Goal: Task Accomplishment & Management: Manage account settings

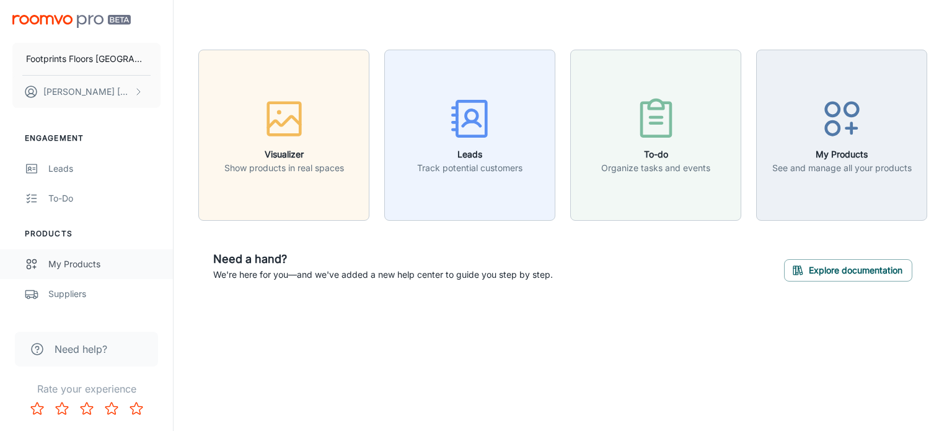
click at [80, 265] on div "My Products" at bounding box center [104, 264] width 112 height 14
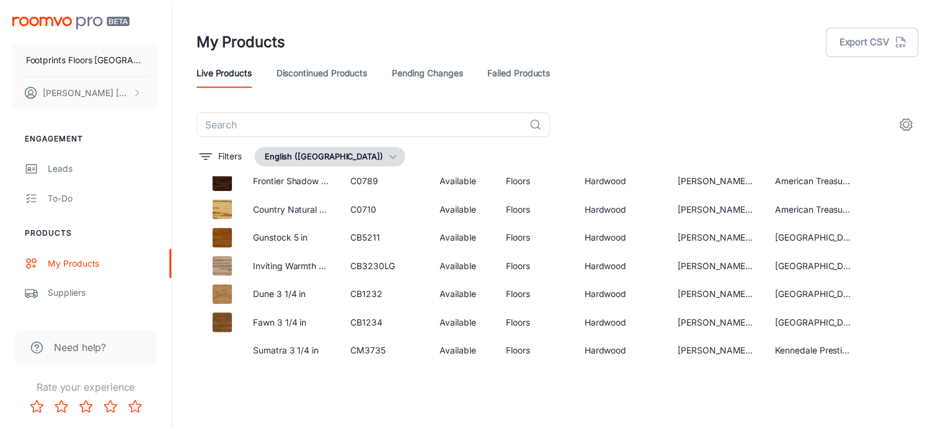
scroll to position [11, 0]
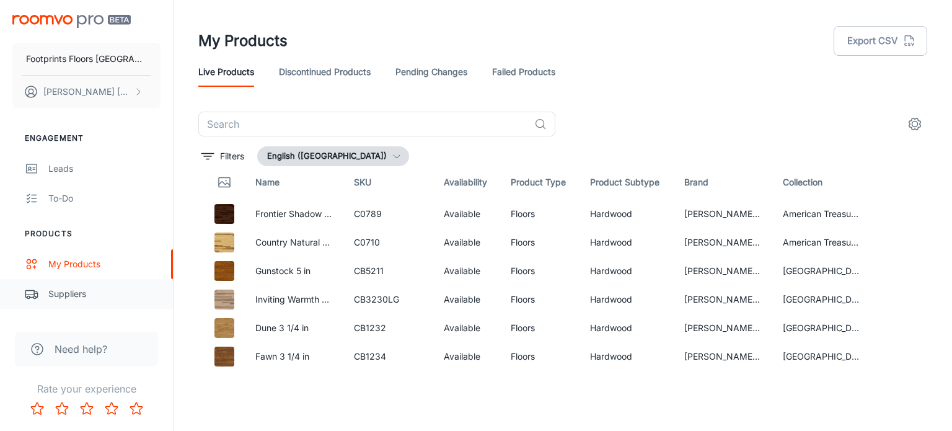
click at [53, 292] on div "Suppliers" at bounding box center [104, 294] width 112 height 14
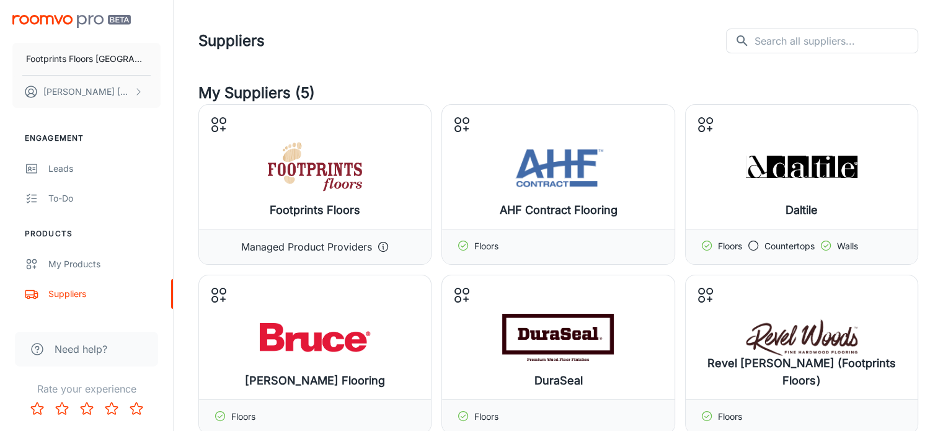
click at [605, 64] on header "Suppliers ​ ​" at bounding box center [559, 41] width 750 height 82
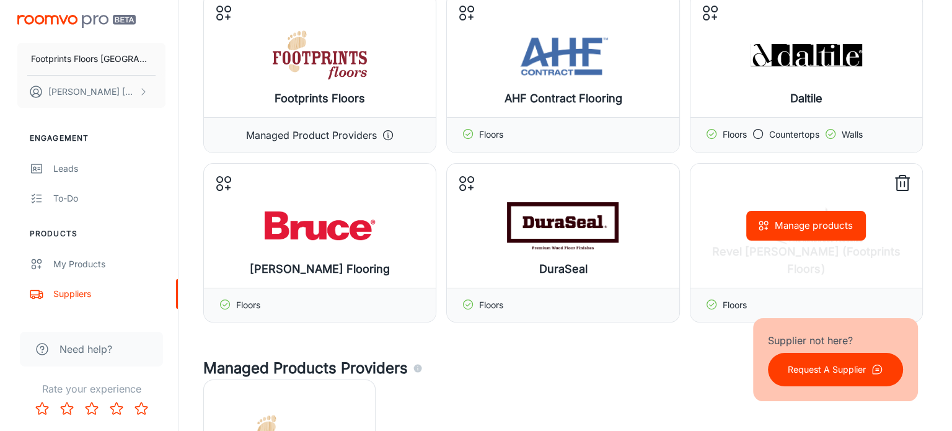
scroll to position [223, 0]
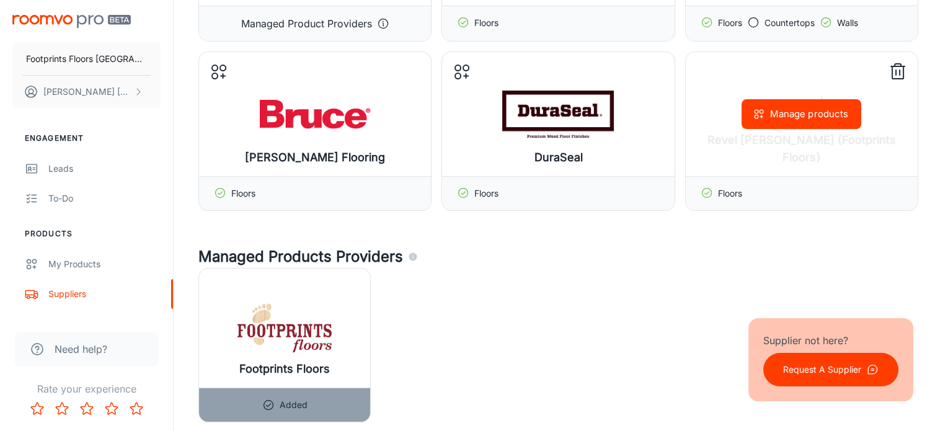
click at [789, 110] on button "Manage products" at bounding box center [802, 114] width 120 height 30
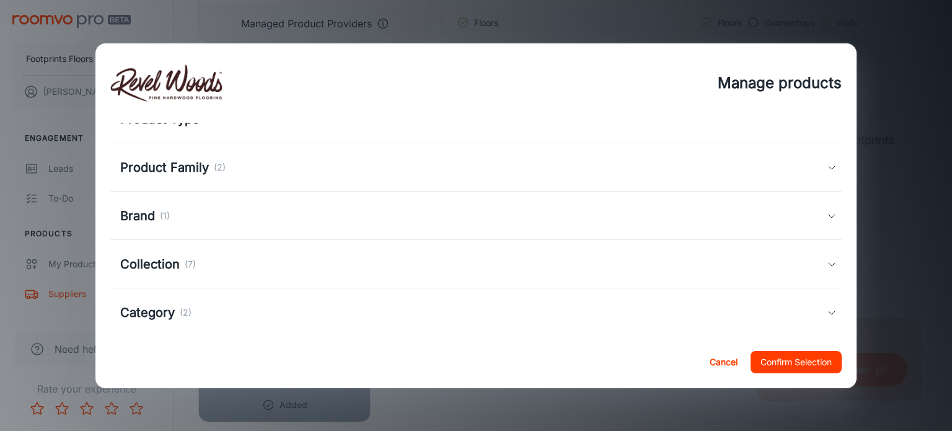
scroll to position [78, 0]
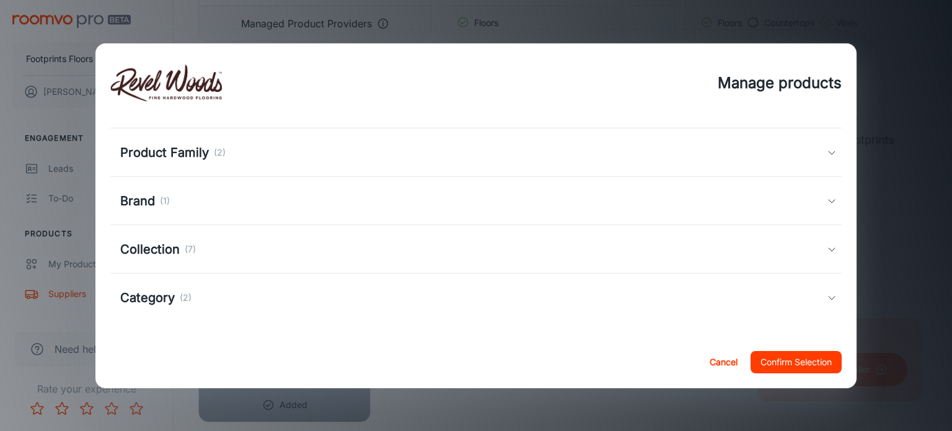
click at [827, 249] on icon at bounding box center [832, 249] width 10 height 10
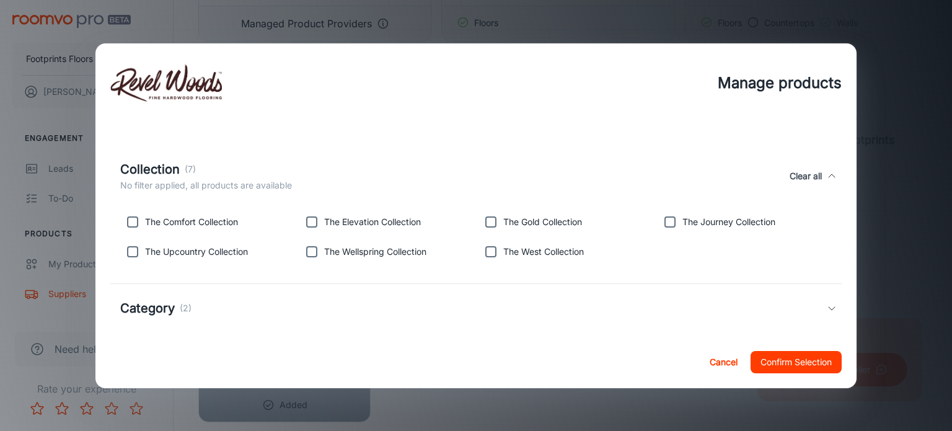
scroll to position [176, 0]
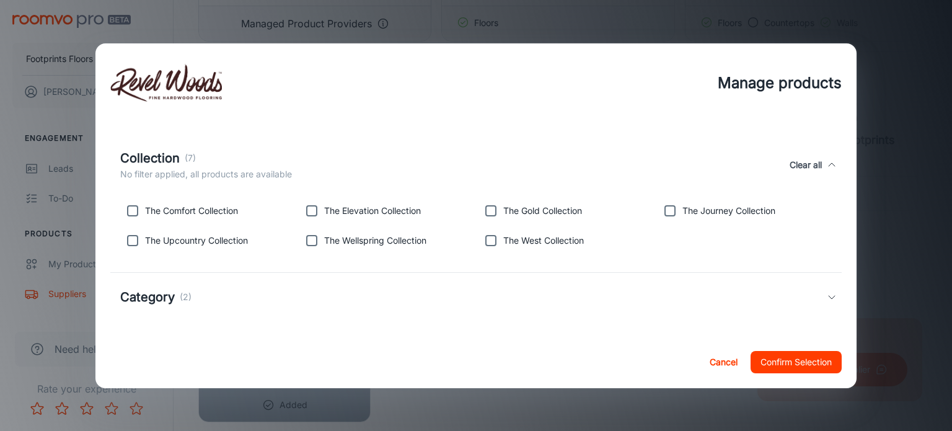
click at [151, 296] on h5 "Category" at bounding box center [147, 297] width 55 height 19
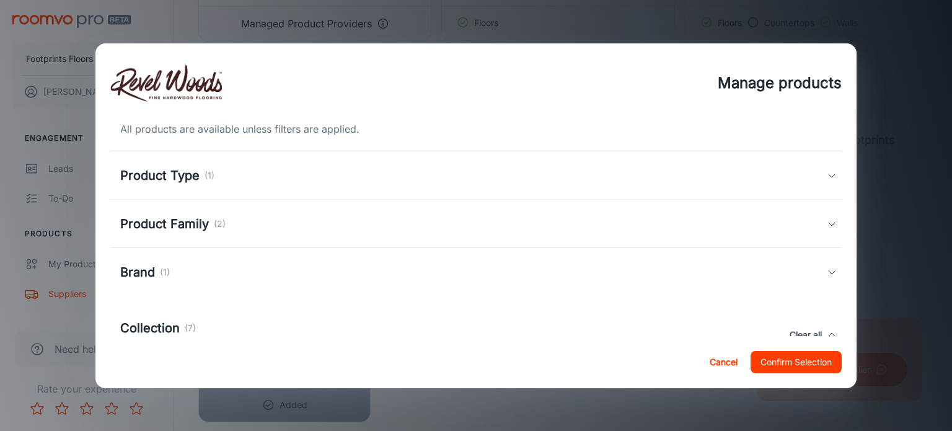
scroll to position [1, 0]
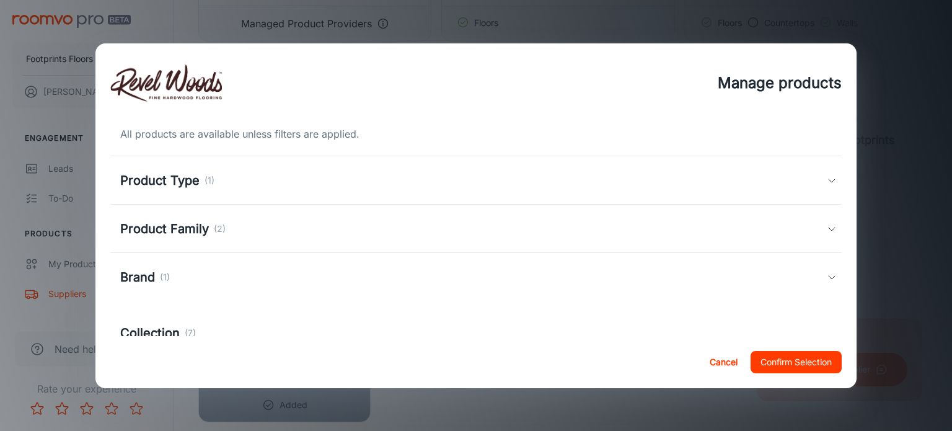
click at [163, 177] on h5 "Product Type" at bounding box center [159, 180] width 79 height 19
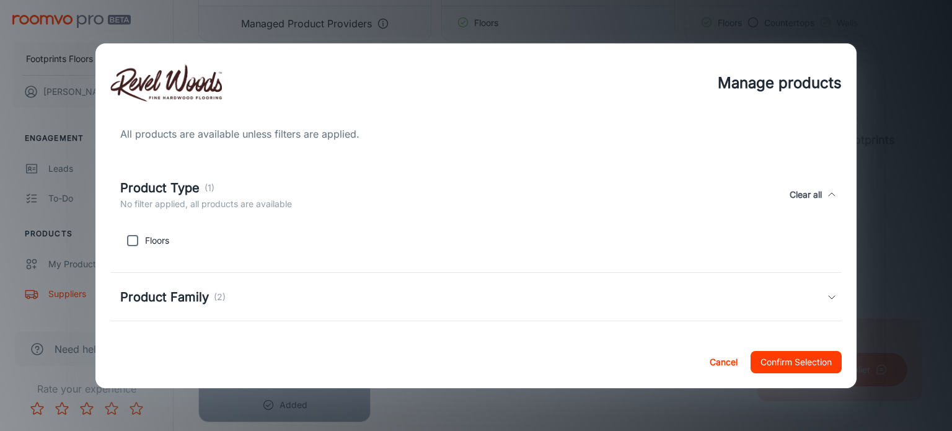
click at [163, 188] on h5 "Product Type" at bounding box center [159, 188] width 79 height 19
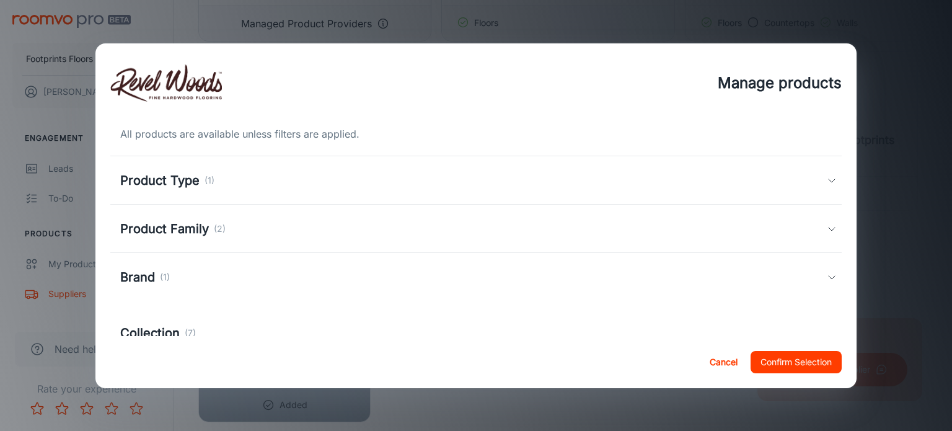
click at [900, 61] on div "Manage products All products are available unless filters are applied. Product …" at bounding box center [476, 215] width 952 height 431
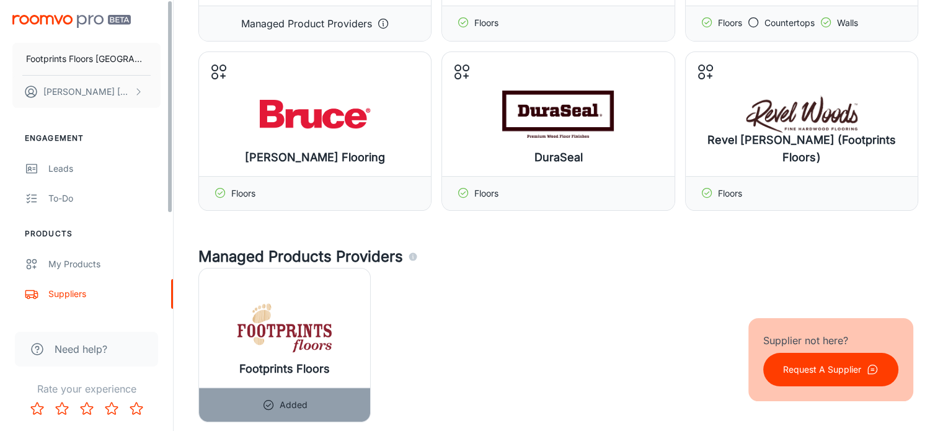
drag, startPoint x: 171, startPoint y: 290, endPoint x: 175, endPoint y: 325, distance: 35.5
drag, startPoint x: 170, startPoint y: 286, endPoint x: 180, endPoint y: 327, distance: 41.7
click at [288, 327] on img at bounding box center [285, 328] width 112 height 50
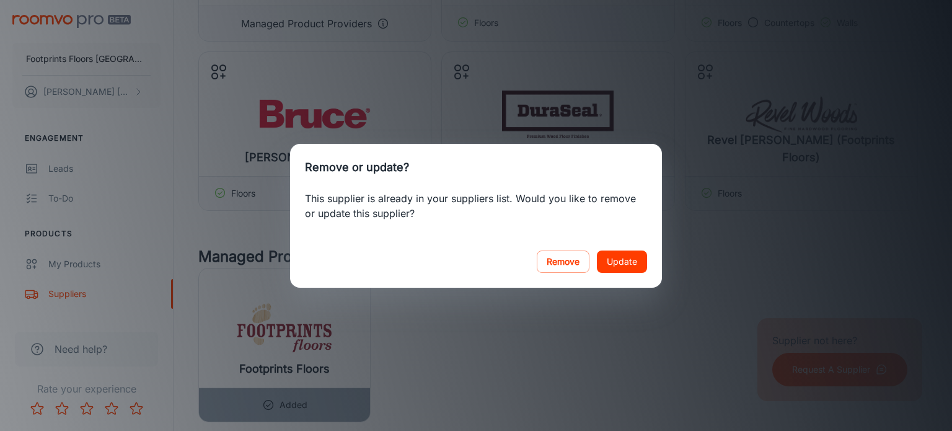
click at [627, 257] on button "Update" at bounding box center [622, 261] width 50 height 22
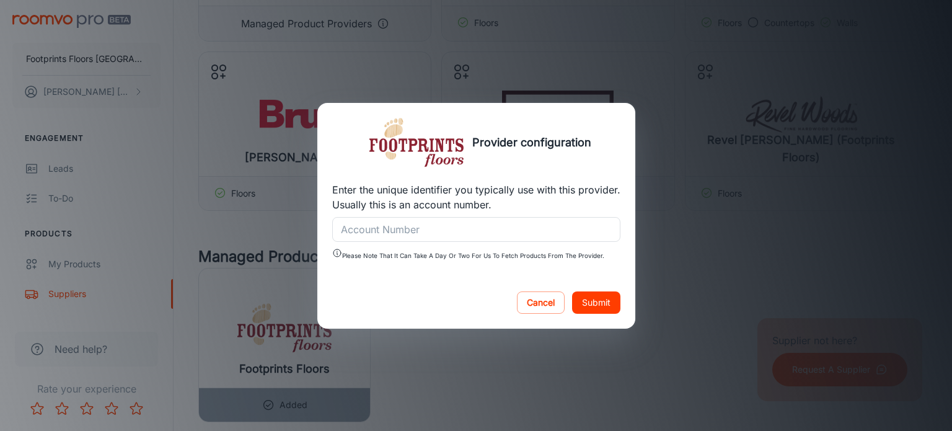
click at [659, 118] on div "Provider configuration Enter the unique identifier you typically use with this …" at bounding box center [476, 215] width 952 height 431
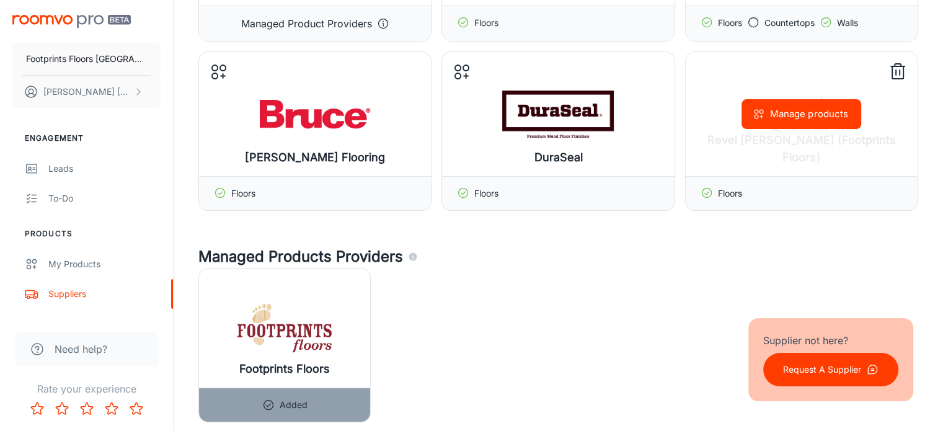
click at [787, 115] on button "Manage products" at bounding box center [802, 114] width 120 height 30
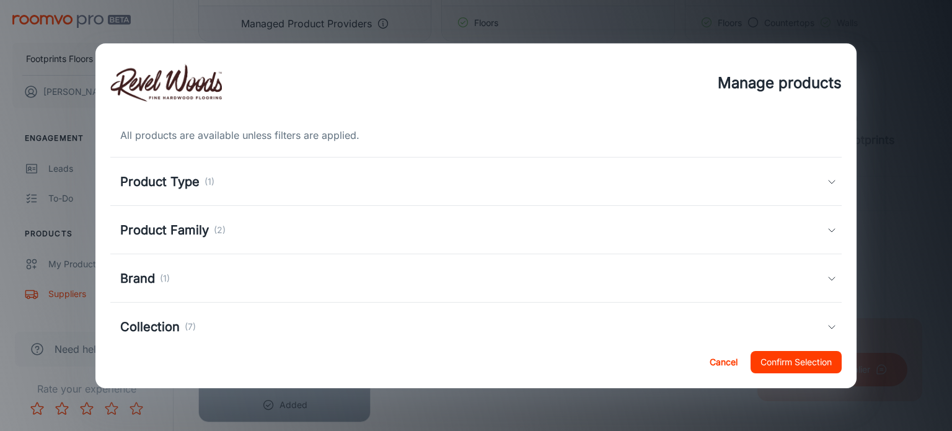
click at [827, 177] on icon at bounding box center [832, 182] width 10 height 10
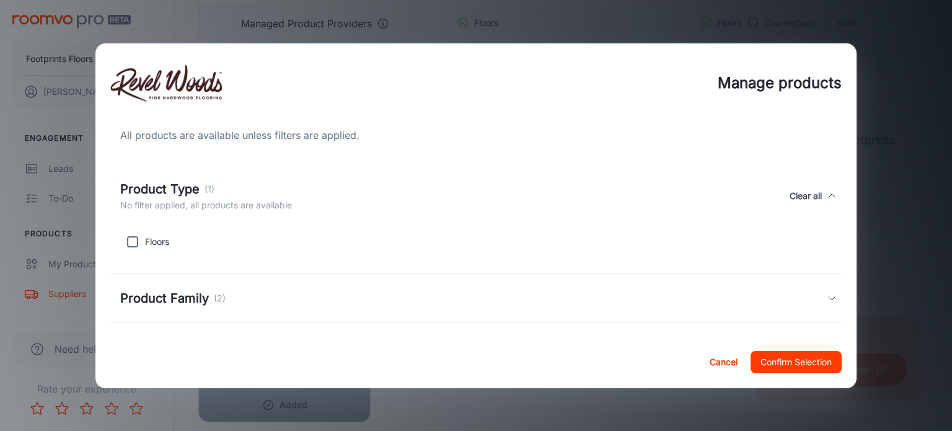
click at [827, 194] on icon at bounding box center [832, 196] width 10 height 10
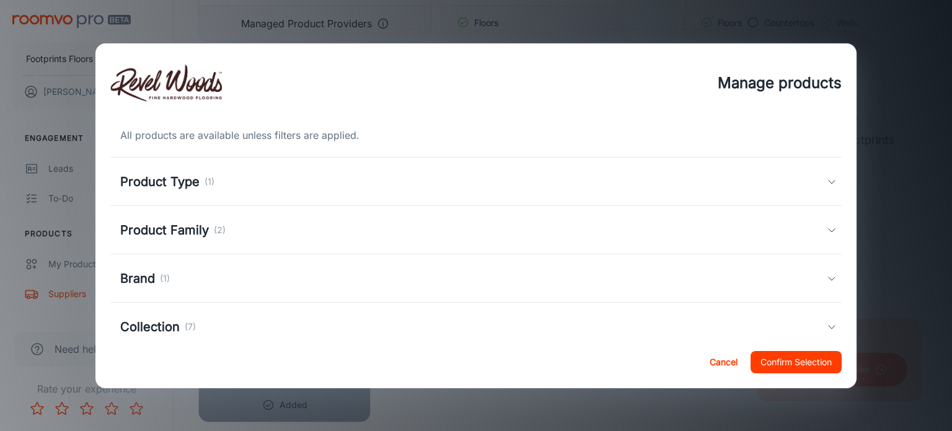
click at [827, 230] on icon at bounding box center [832, 230] width 10 height 10
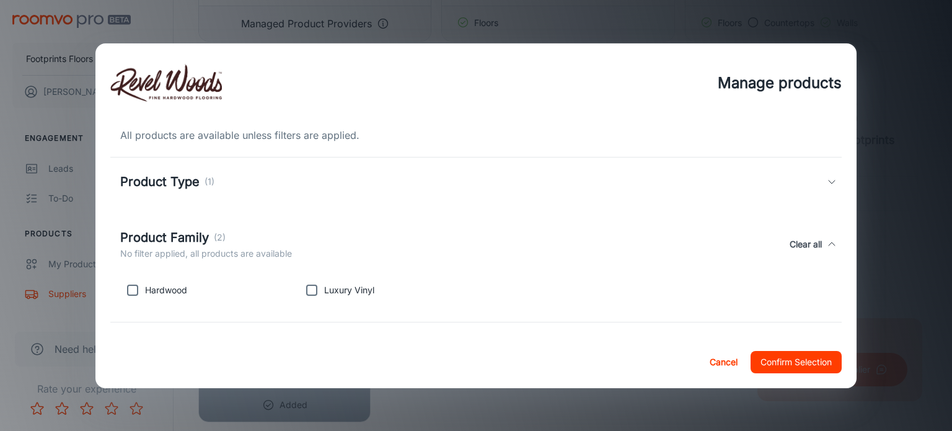
click at [310, 290] on input "checkbox" at bounding box center [311, 290] width 25 height 25
checkbox input "true"
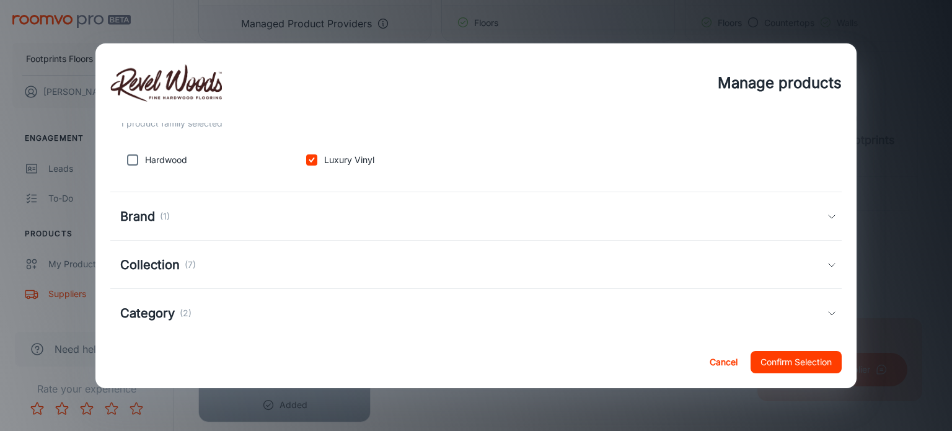
scroll to position [146, 0]
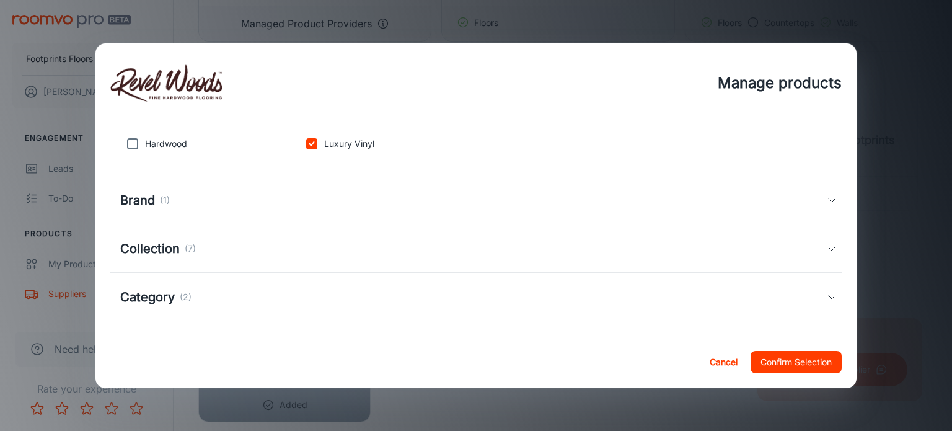
click at [827, 200] on icon at bounding box center [832, 200] width 10 height 10
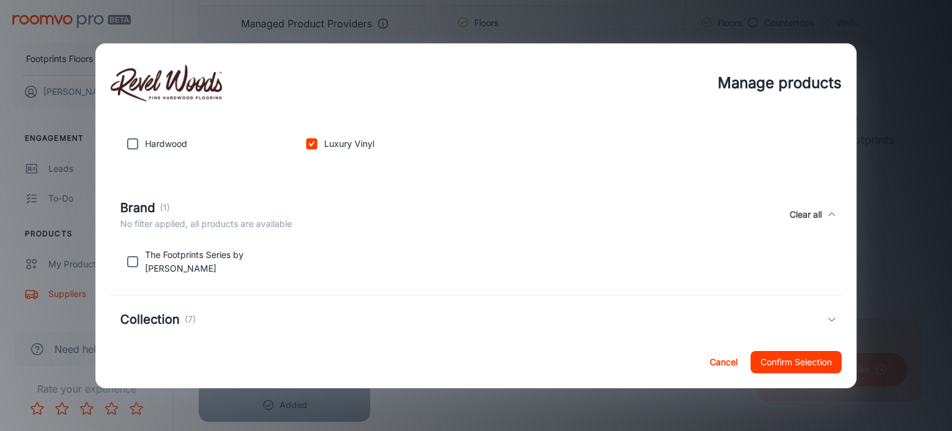
click at [823, 200] on div "Brand (1) No filter applied, all products are available Clear all" at bounding box center [476, 214] width 732 height 57
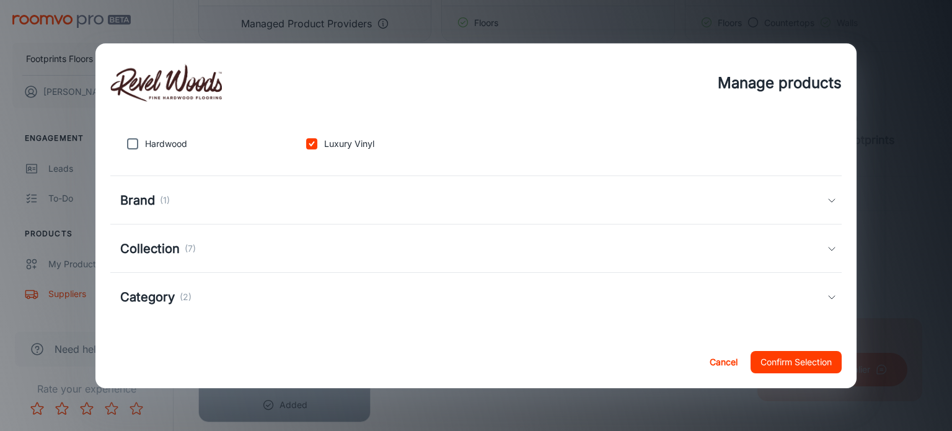
click at [827, 247] on icon at bounding box center [832, 249] width 10 height 10
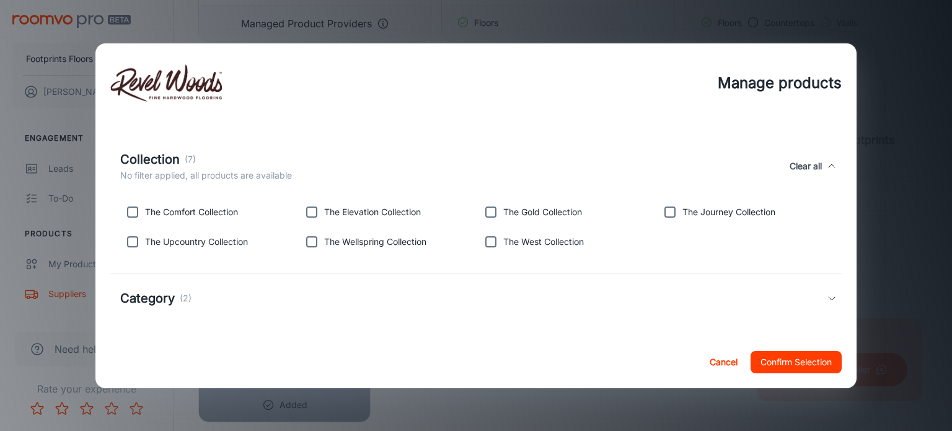
scroll to position [244, 0]
click at [135, 210] on input "checkbox" at bounding box center [132, 211] width 25 height 25
checkbox input "true"
click at [311, 215] on input "checkbox" at bounding box center [311, 211] width 25 height 25
checkbox input "true"
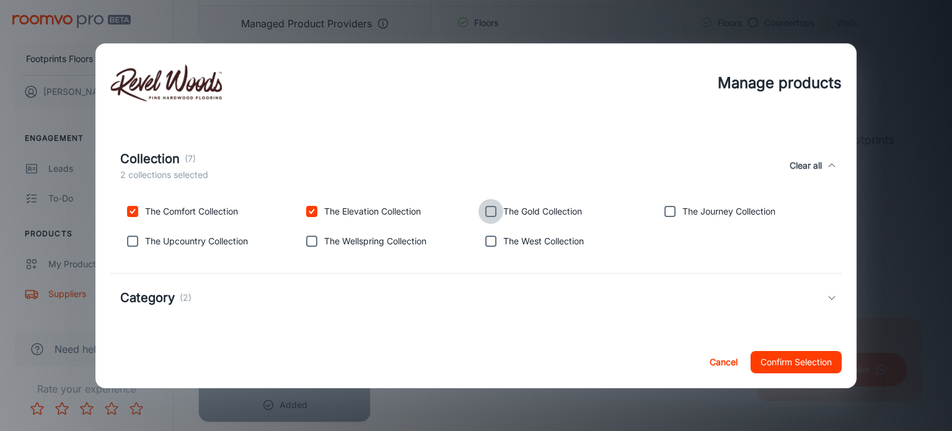
click at [484, 211] on input "checkbox" at bounding box center [491, 211] width 25 height 25
checkbox input "true"
click at [658, 213] on input "checkbox" at bounding box center [670, 211] width 25 height 25
checkbox input "true"
click at [490, 240] on input "checkbox" at bounding box center [491, 241] width 25 height 25
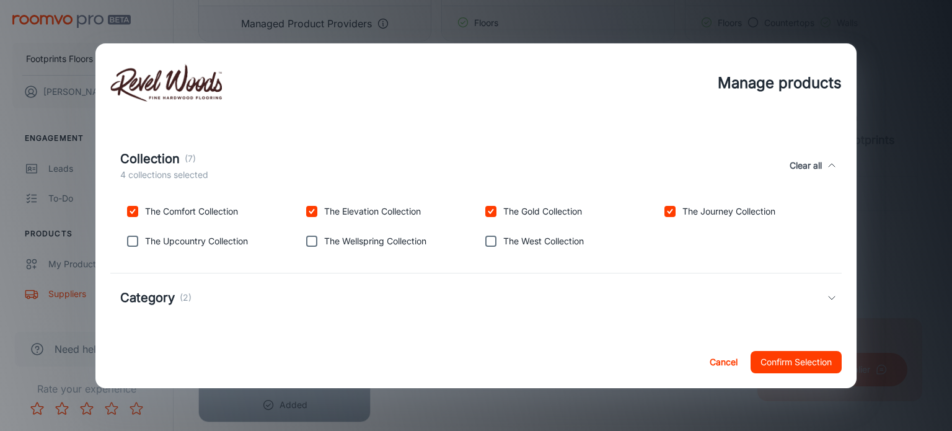
checkbox input "true"
click at [306, 244] on input "checkbox" at bounding box center [311, 241] width 25 height 25
checkbox input "true"
click at [132, 240] on input "checkbox" at bounding box center [132, 241] width 25 height 25
checkbox input "true"
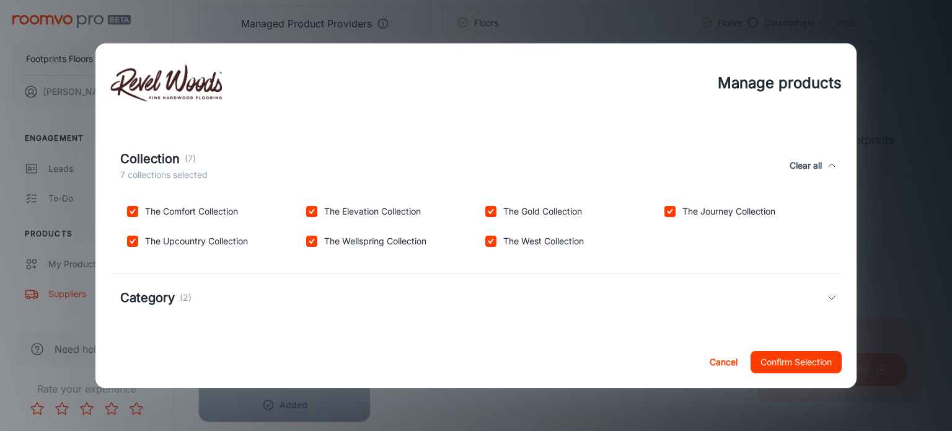
click at [827, 295] on icon at bounding box center [832, 298] width 10 height 10
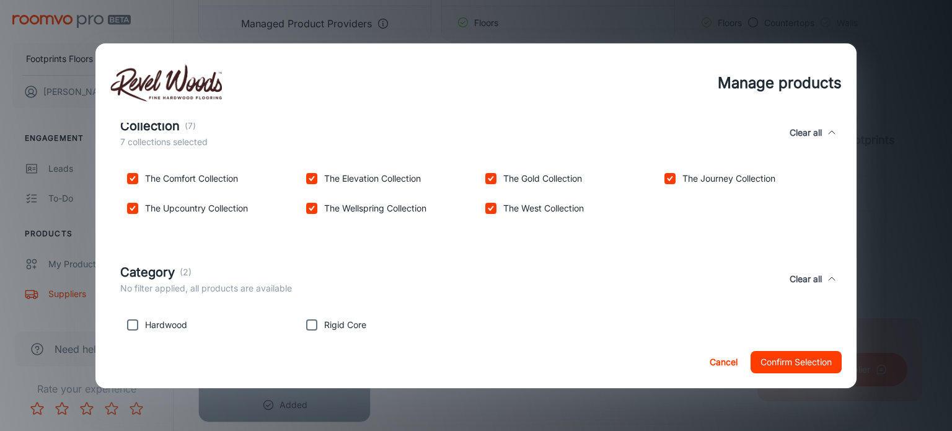
scroll to position [303, 0]
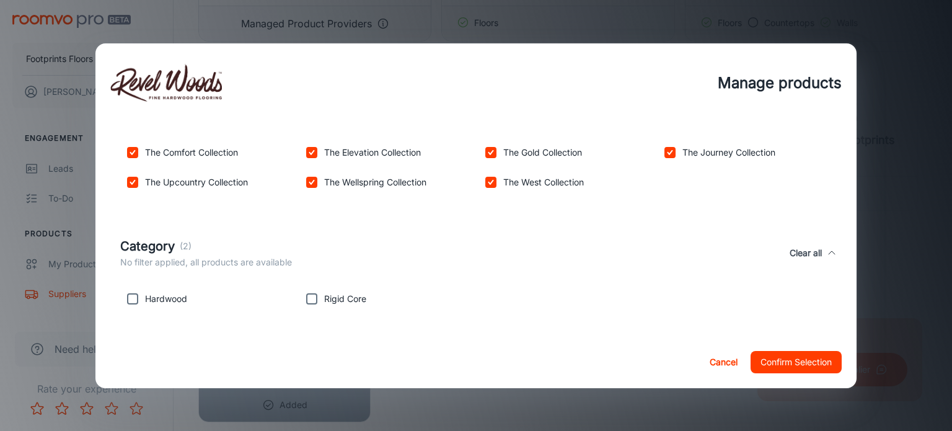
click at [311, 298] on input "checkbox" at bounding box center [311, 298] width 25 height 25
checkbox input "true"
click at [131, 301] on input "checkbox" at bounding box center [132, 298] width 25 height 25
checkbox input "true"
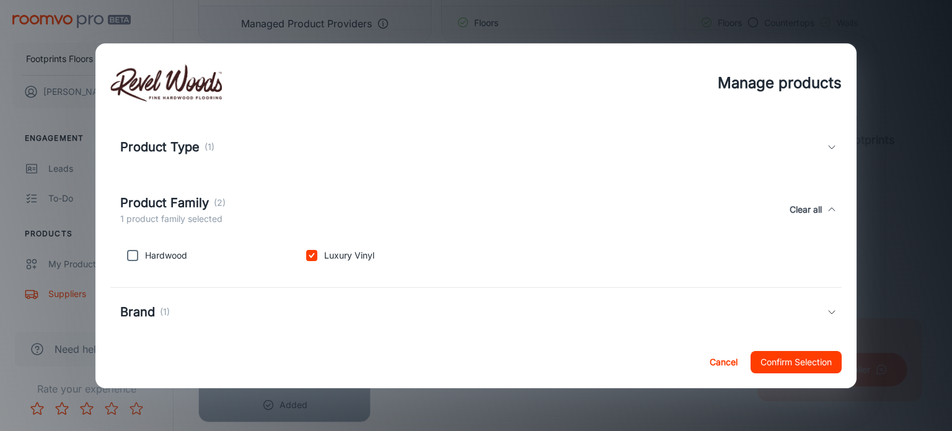
scroll to position [0, 0]
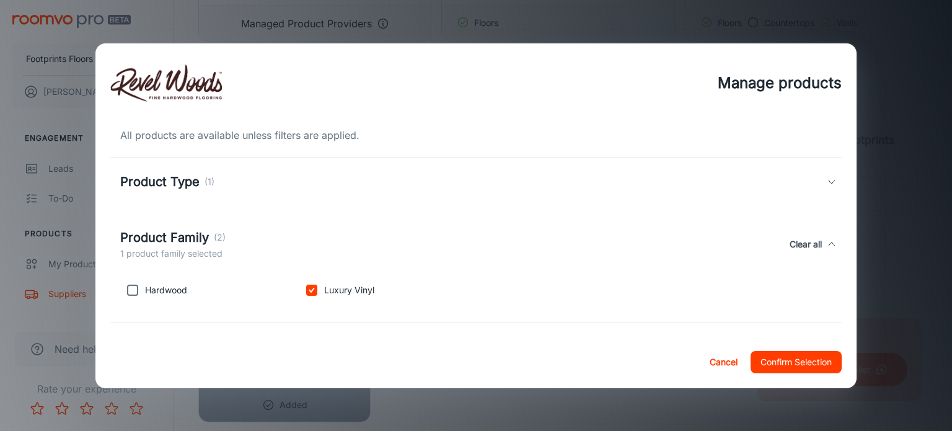
click at [827, 177] on icon at bounding box center [832, 182] width 10 height 10
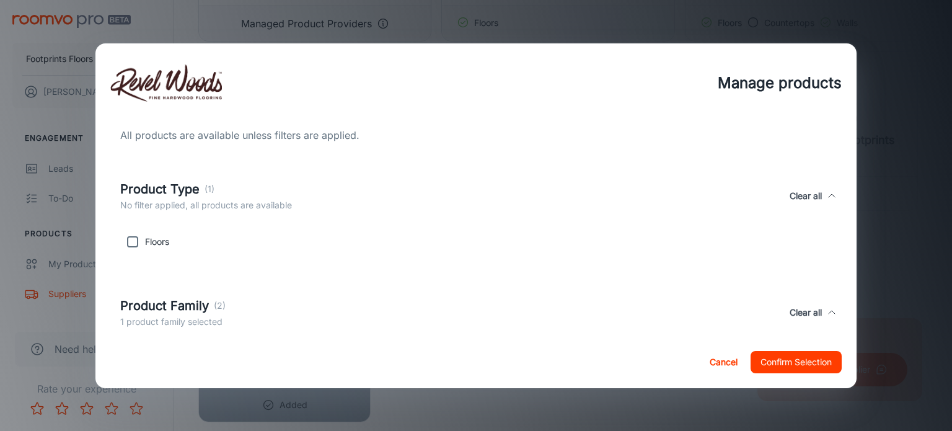
click at [134, 241] on input "checkbox" at bounding box center [132, 241] width 25 height 25
checkbox input "true"
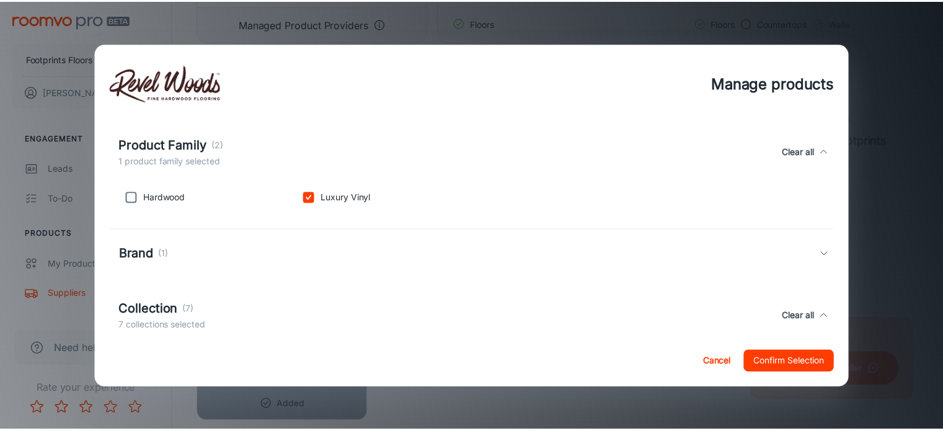
scroll to position [166, 0]
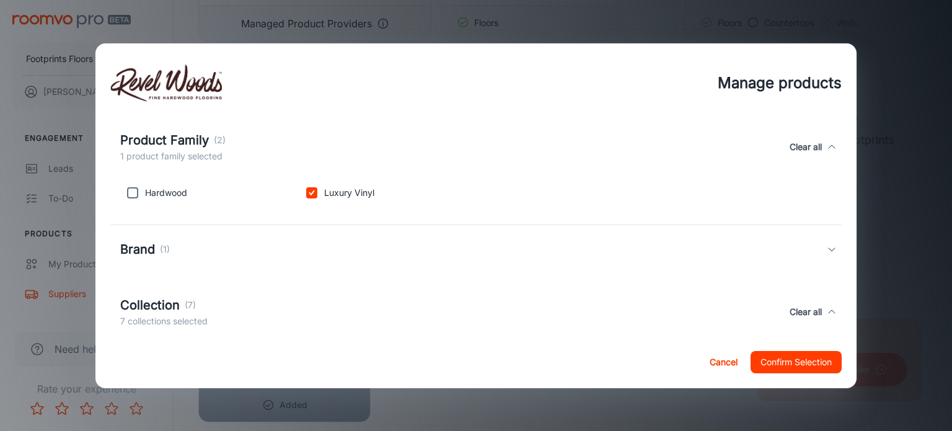
click at [134, 191] on input "checkbox" at bounding box center [132, 192] width 25 height 25
checkbox input "true"
click at [827, 247] on icon at bounding box center [832, 249] width 10 height 10
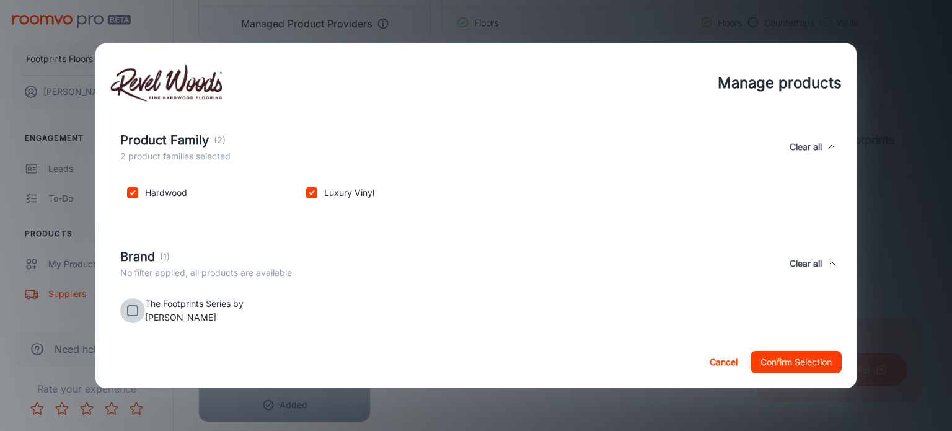
click at [133, 306] on input "checkbox" at bounding box center [132, 310] width 25 height 25
checkbox input "true"
click at [796, 359] on button "Confirm Selection" at bounding box center [796, 362] width 91 height 22
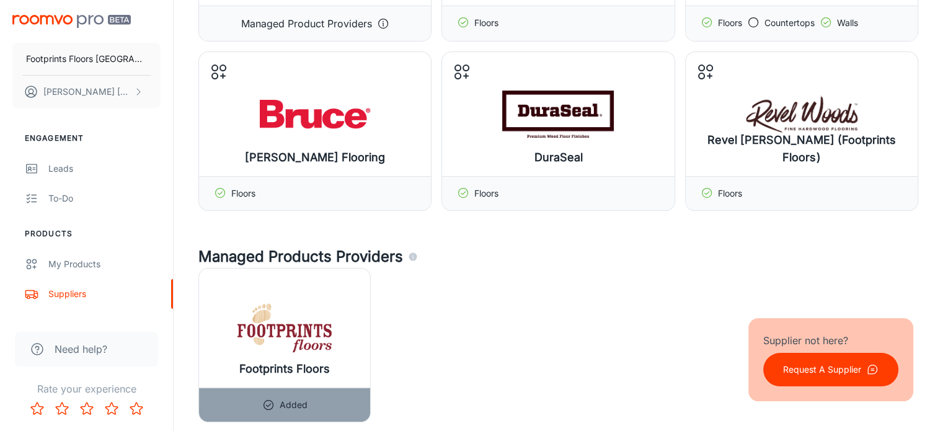
click at [530, 299] on div "Footprints Floors Added" at bounding box center [553, 340] width 730 height 164
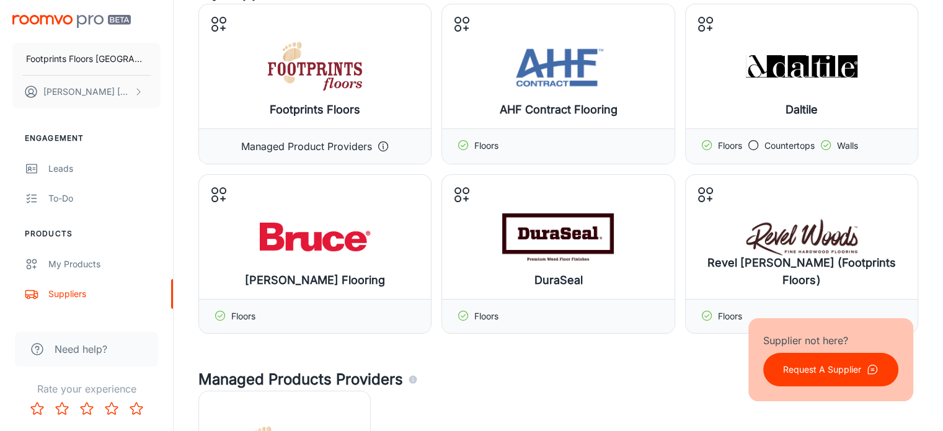
scroll to position [99, 0]
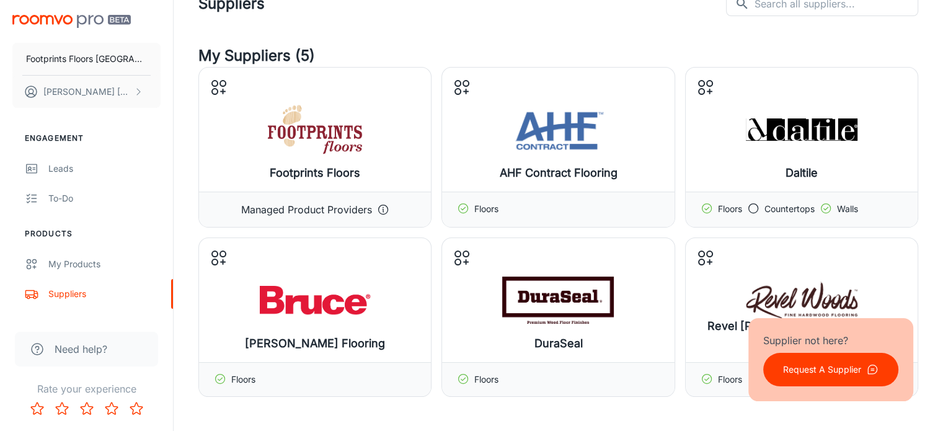
scroll to position [0, 0]
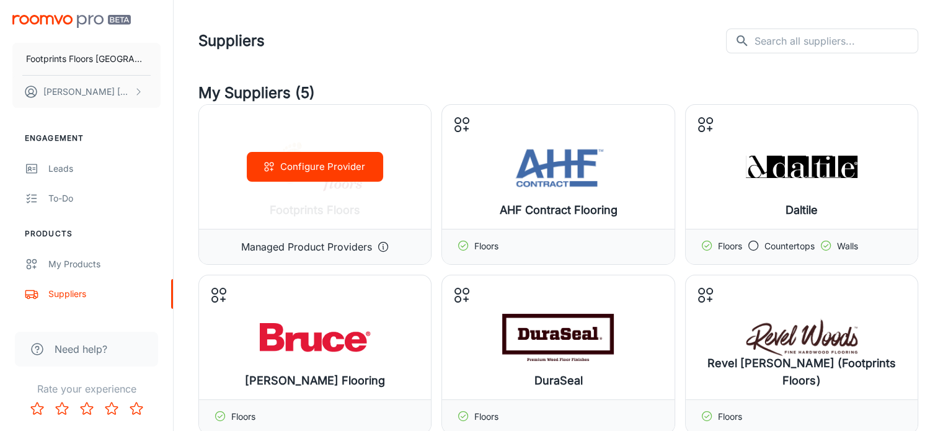
click at [311, 203] on div "Configure Provider" at bounding box center [315, 167] width 232 height 124
